Goal: Information Seeking & Learning: Find specific fact

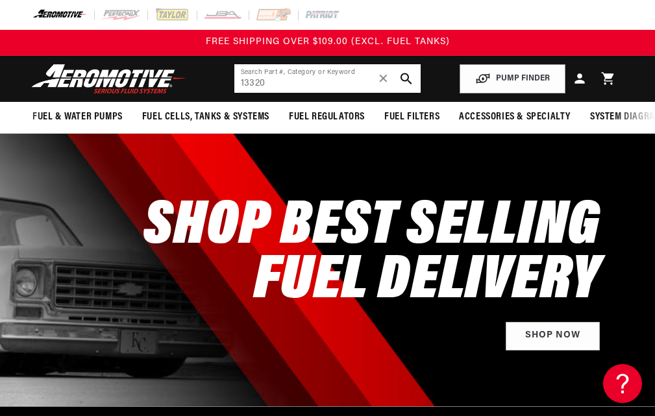
type input "13320"
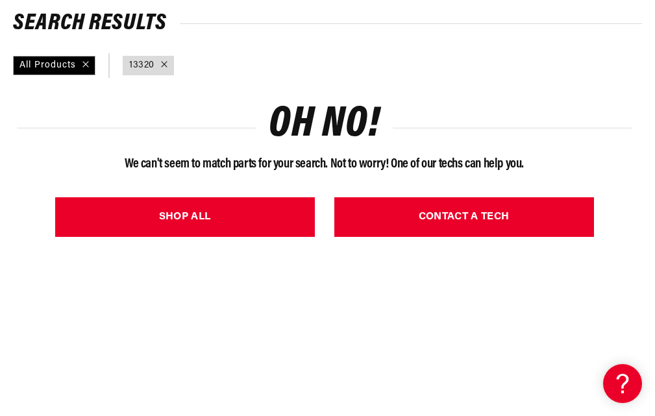
scroll to position [200, 0]
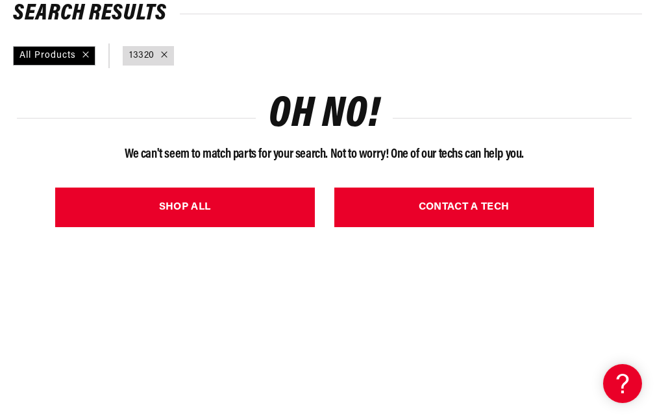
drag, startPoint x: 659, startPoint y: 43, endPoint x: 659, endPoint y: 95, distance: 52.6
click at [654, 95] on html "Skip to content Your cart Your cart is empty Loading... You may also like Subto…" at bounding box center [327, 8] width 655 height 416
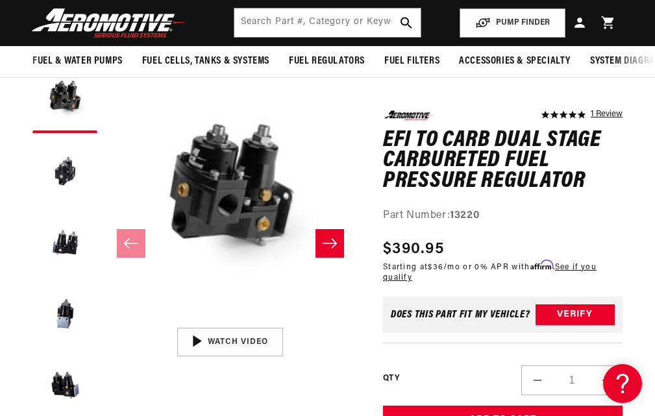
scroll to position [98, 0]
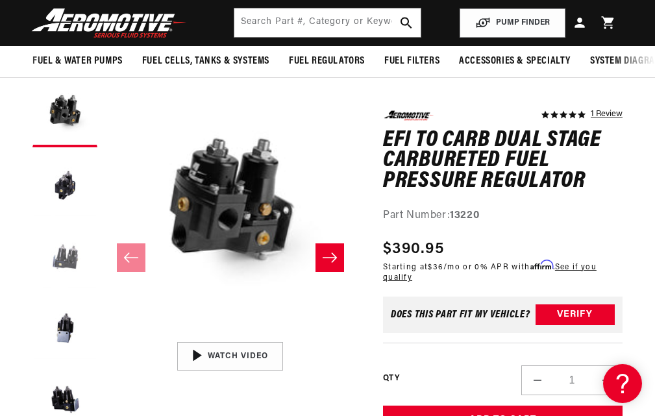
click at [64, 271] on button "Load image 3 in gallery view" at bounding box center [64, 257] width 65 height 65
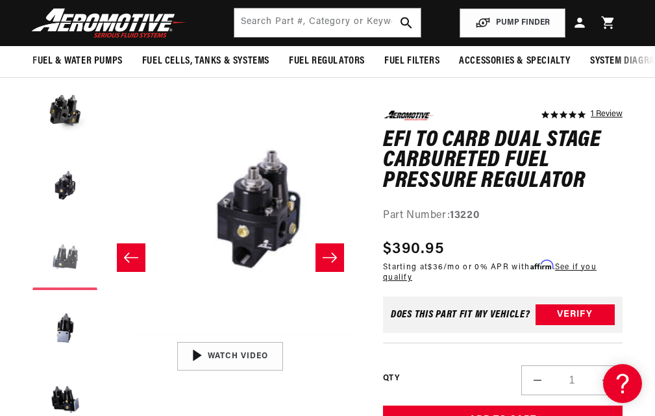
scroll to position [0, 506]
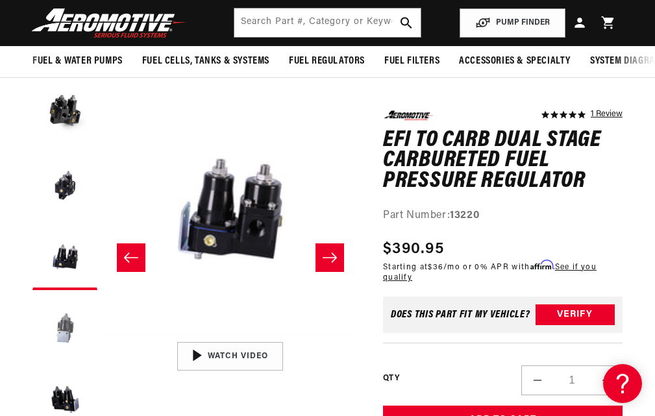
click at [58, 337] on button "Load image 4 in gallery view" at bounding box center [64, 328] width 65 height 65
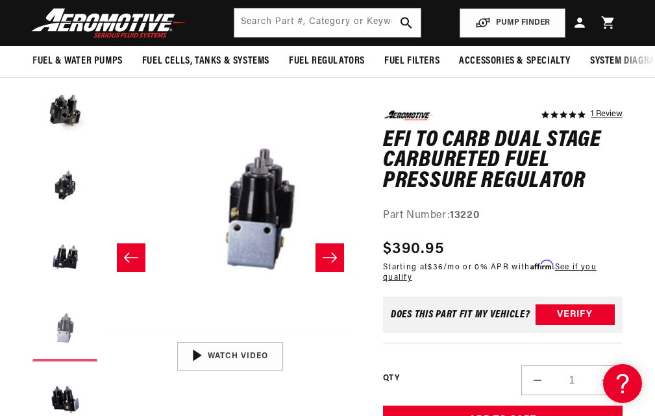
scroll to position [0, 759]
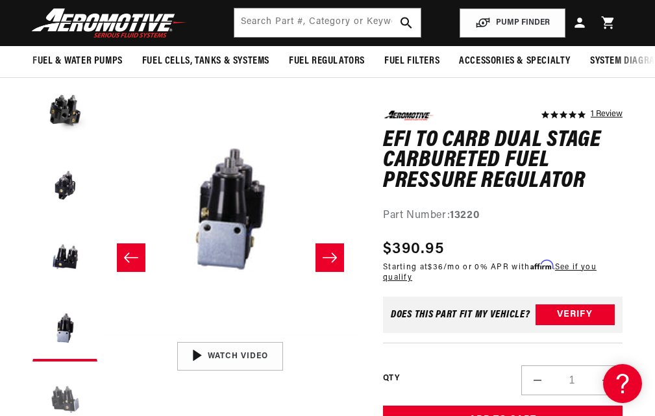
click at [66, 405] on button "Load image 5 in gallery view" at bounding box center [64, 400] width 65 height 65
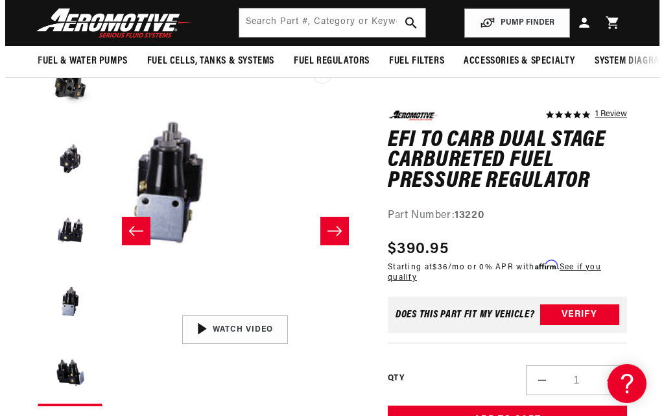
scroll to position [0, 1012]
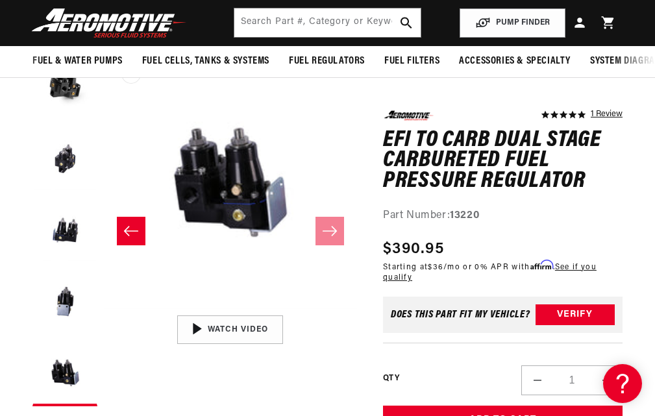
click at [104, 309] on button "Open media 5 in modal" at bounding box center [104, 309] width 0 height 0
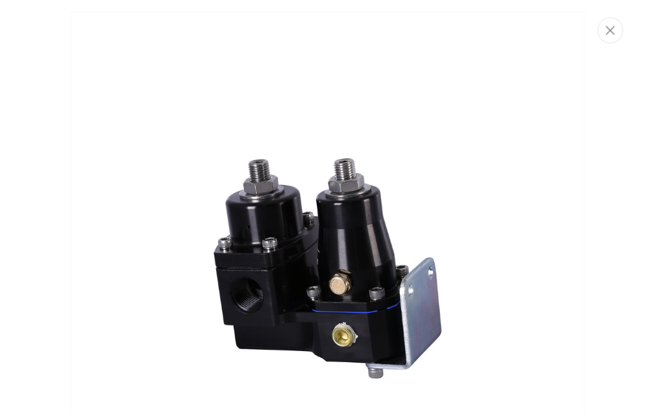
scroll to position [2020, 0]
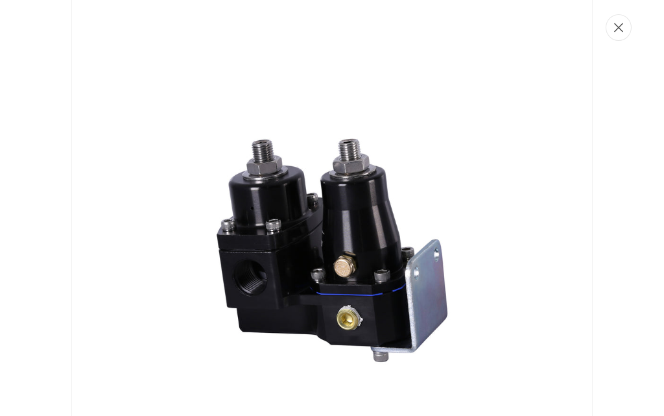
click at [622, 30] on icon "Close" at bounding box center [618, 27] width 9 height 9
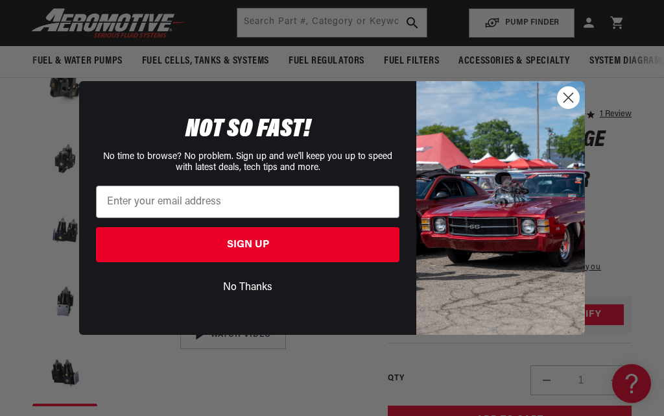
click at [568, 95] on circle "Close dialog" at bounding box center [568, 97] width 21 height 21
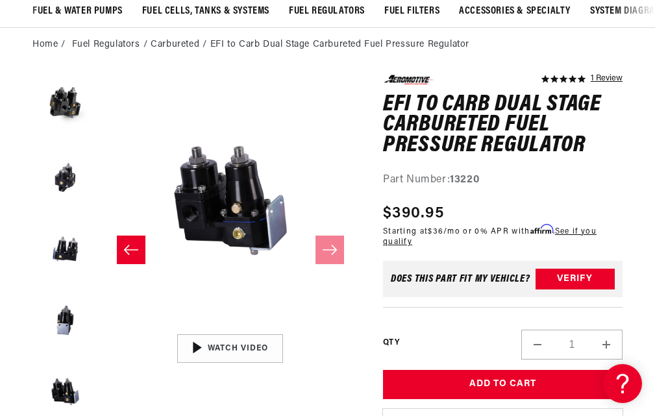
scroll to position [120, 0]
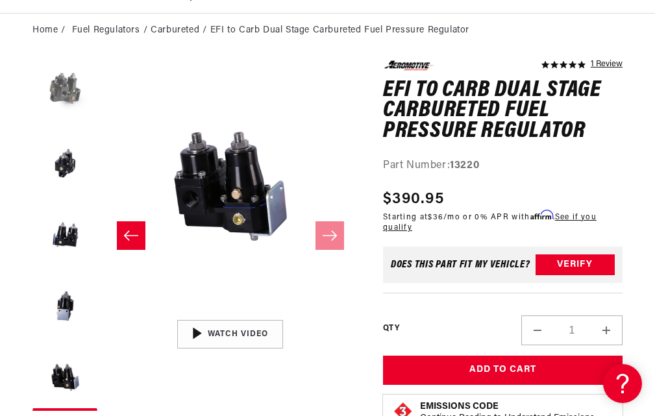
click at [63, 98] on button "Load image 1 in gallery view" at bounding box center [64, 92] width 65 height 65
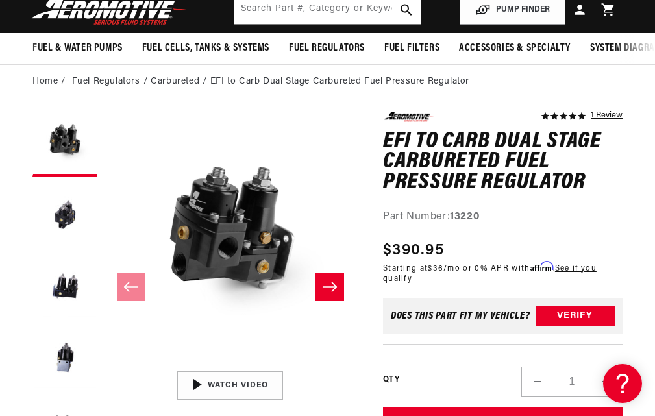
scroll to position [0, 0]
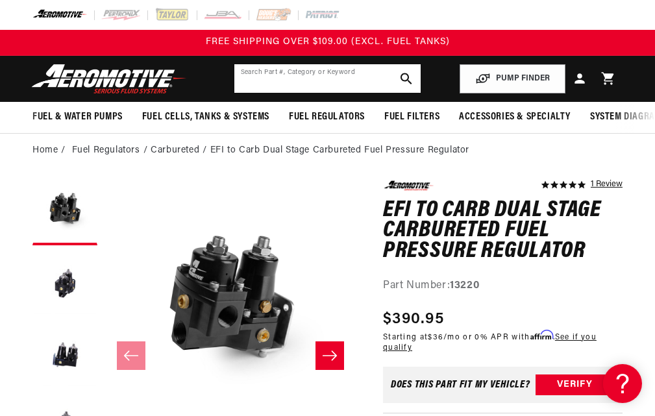
click at [345, 77] on input "text" at bounding box center [327, 78] width 187 height 29
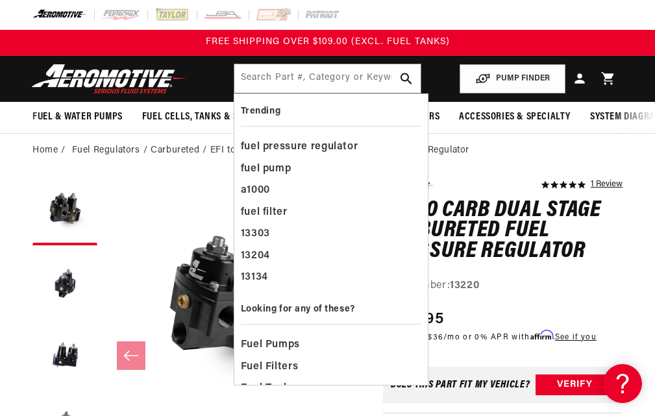
click at [553, 158] on ol "Home Fuel Regulators Carbureted EFI to Carb Dual Stage Carbureted Fuel Pressure…" at bounding box center [327, 150] width 590 height 14
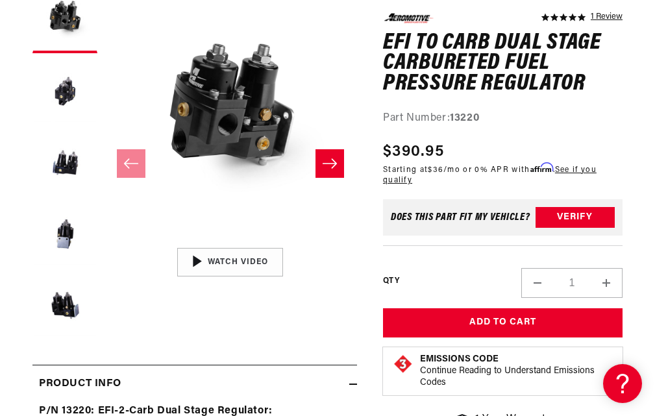
scroll to position [197, 0]
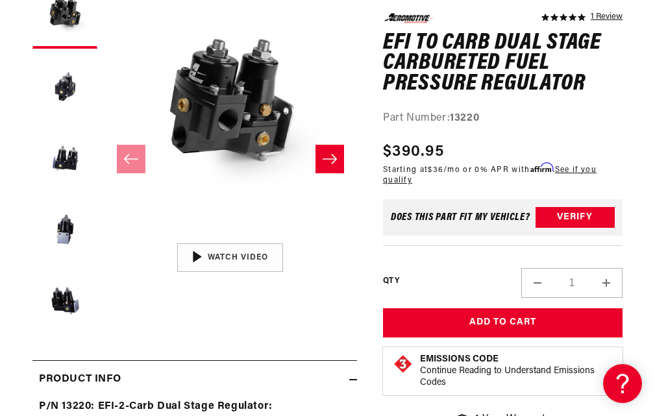
click at [328, 164] on icon "Slide right" at bounding box center [329, 159] width 14 height 10
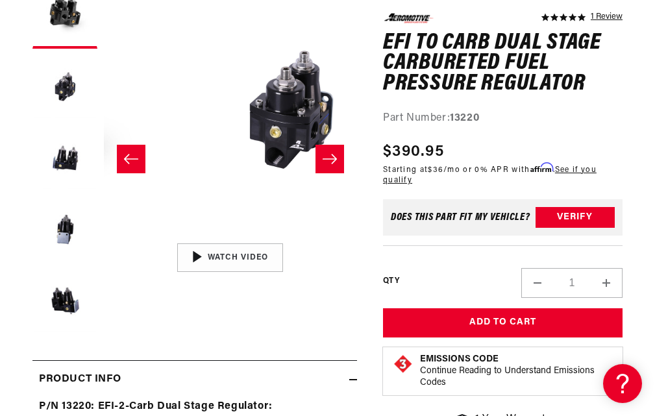
scroll to position [1, 253]
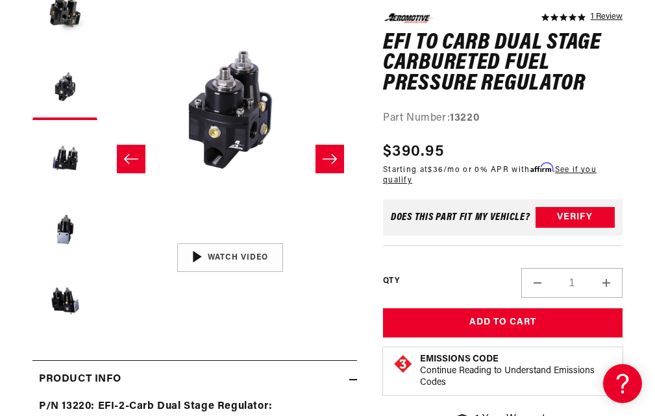
click at [333, 163] on icon "Slide right" at bounding box center [330, 158] width 16 height 13
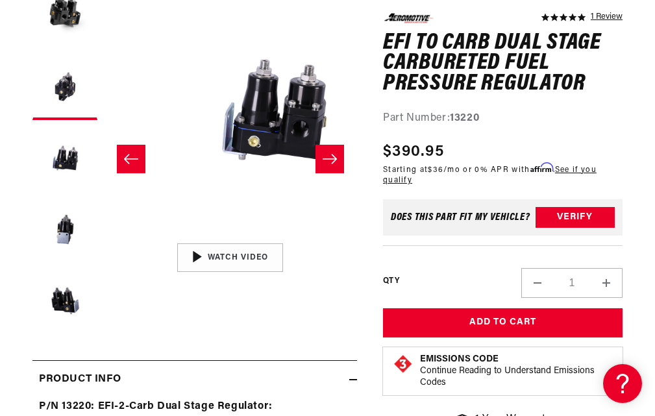
scroll to position [1, 506]
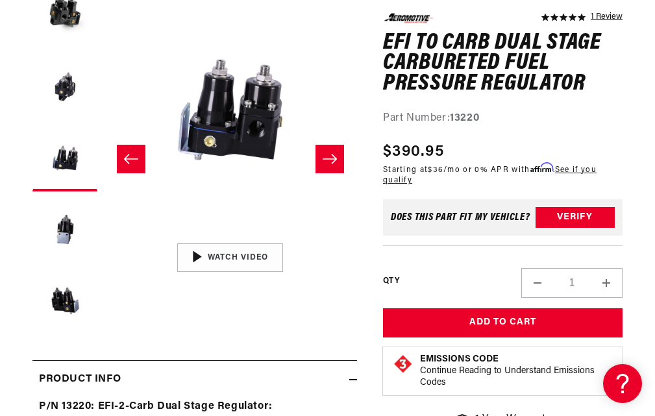
click at [331, 165] on icon "Slide right" at bounding box center [330, 158] width 16 height 13
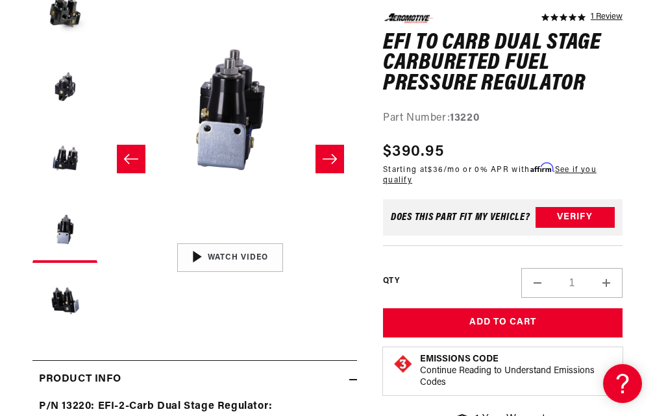
click at [330, 165] on icon "Slide right" at bounding box center [330, 158] width 16 height 13
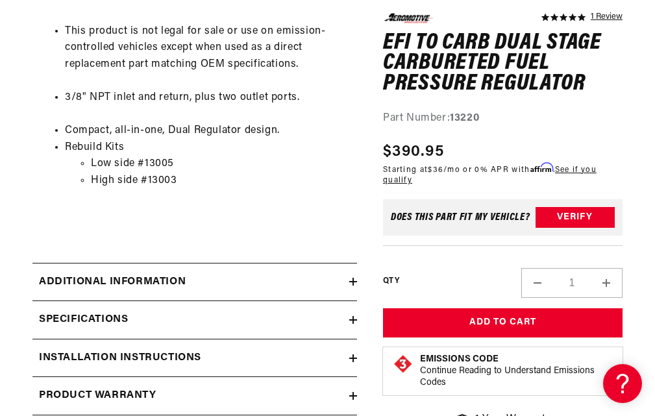
scroll to position [1120, 0]
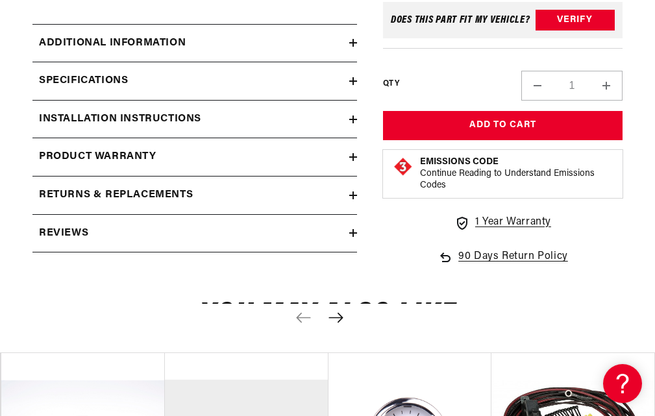
click at [173, 128] on h2 "Installation Instructions" at bounding box center [120, 119] width 162 height 17
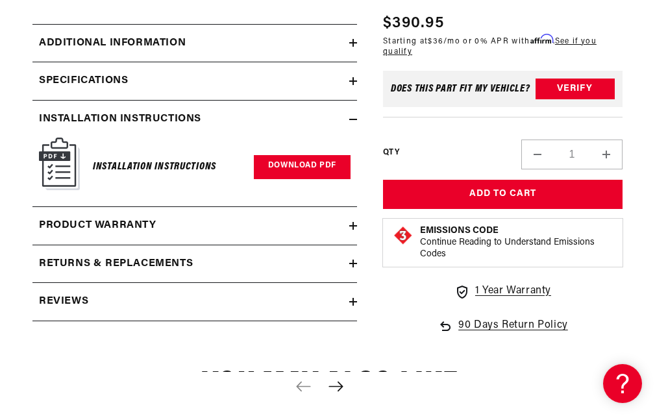
click at [284, 178] on link "Download PDF" at bounding box center [302, 167] width 97 height 24
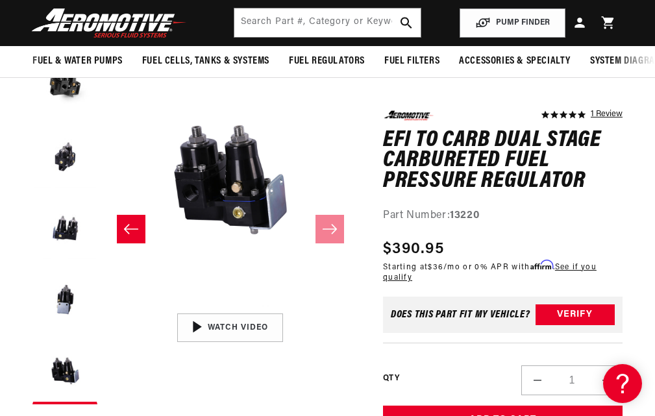
scroll to position [88, 0]
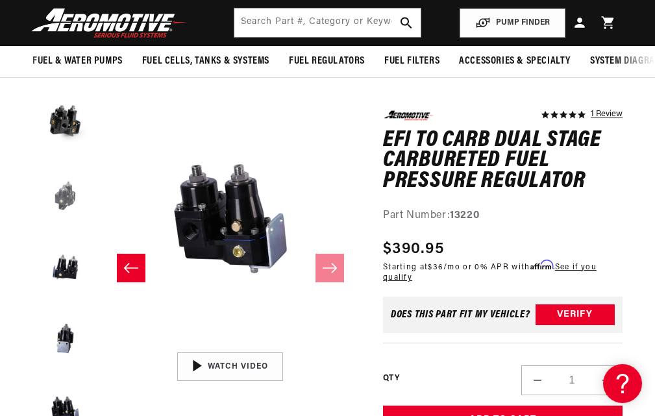
click at [68, 210] on button "Load image 2 in gallery view" at bounding box center [64, 196] width 65 height 65
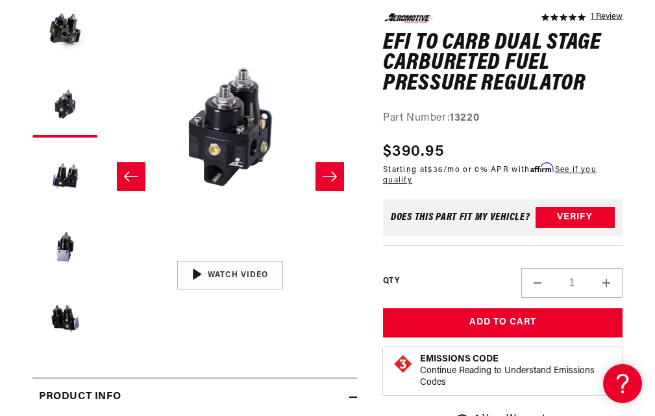
scroll to position [184, 0]
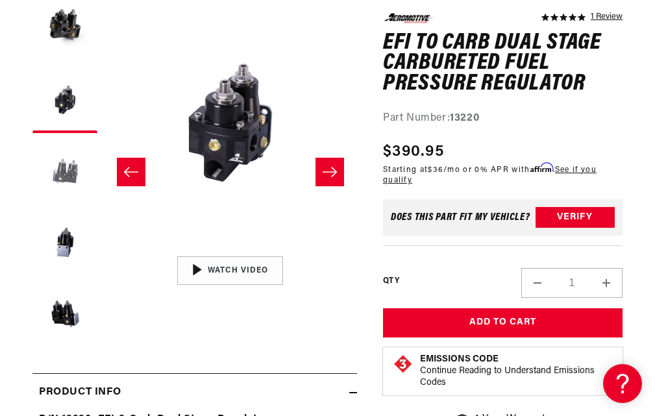
click at [66, 181] on button "Load image 3 in gallery view" at bounding box center [64, 171] width 65 height 65
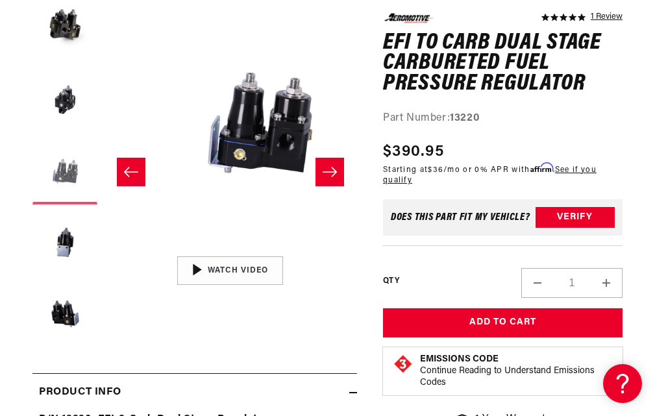
scroll to position [1, 506]
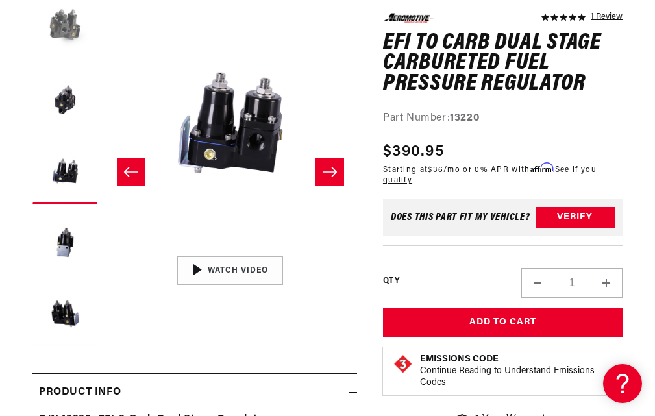
click at [61, 40] on button "Load image 1 in gallery view" at bounding box center [64, 29] width 65 height 65
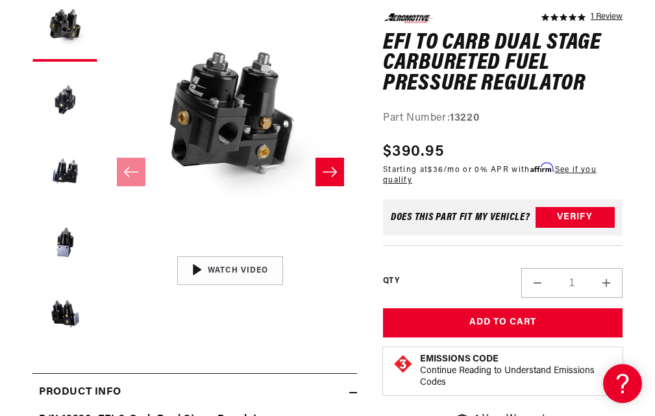
scroll to position [0, 0]
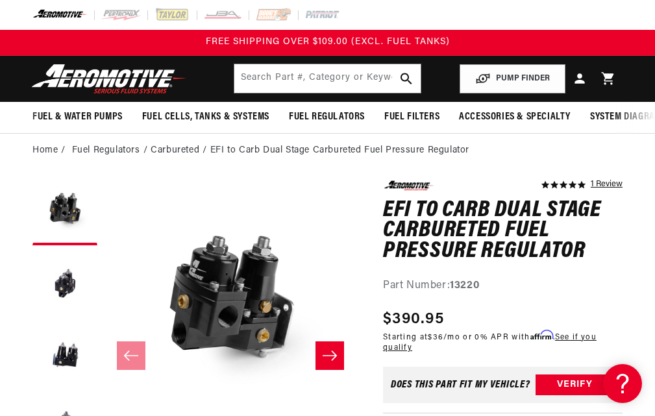
click at [54, 14] on img at bounding box center [59, 15] width 55 height 14
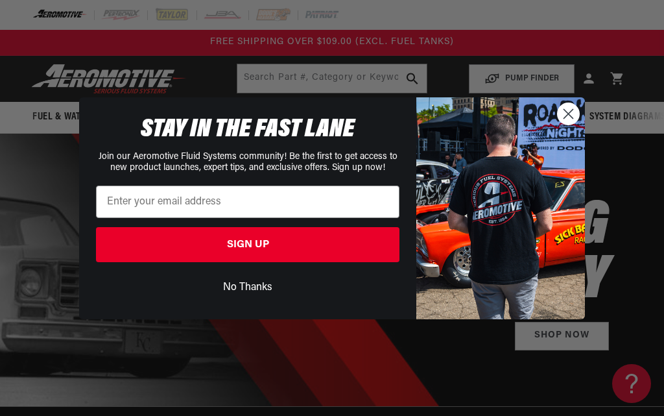
click at [572, 114] on circle "Close dialog" at bounding box center [568, 113] width 21 height 21
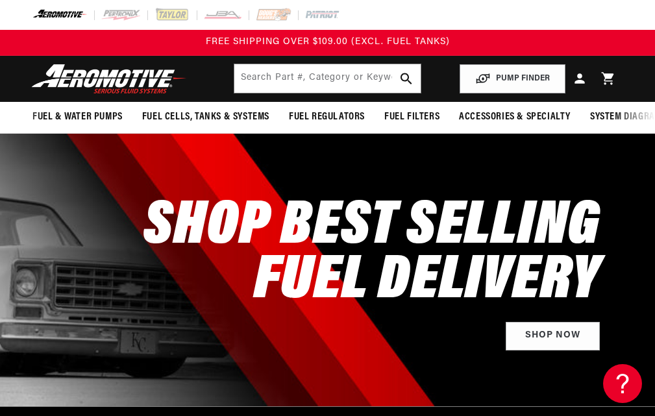
click at [50, 12] on img at bounding box center [59, 15] width 55 height 14
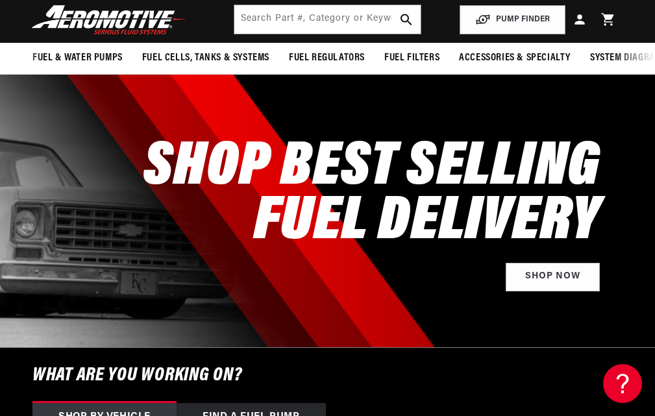
scroll to position [3, 0]
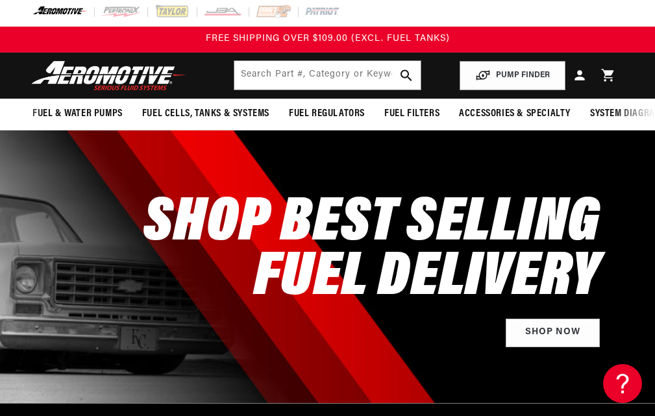
click at [121, 71] on img at bounding box center [109, 75] width 162 height 30
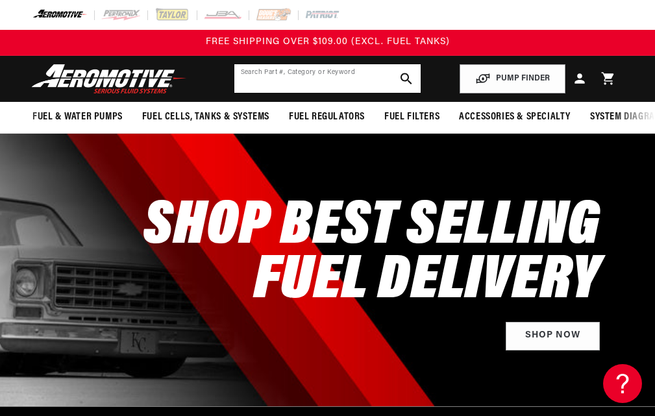
click at [337, 79] on input "text" at bounding box center [327, 78] width 187 height 29
type input "13320"
